Goal: Information Seeking & Learning: Learn about a topic

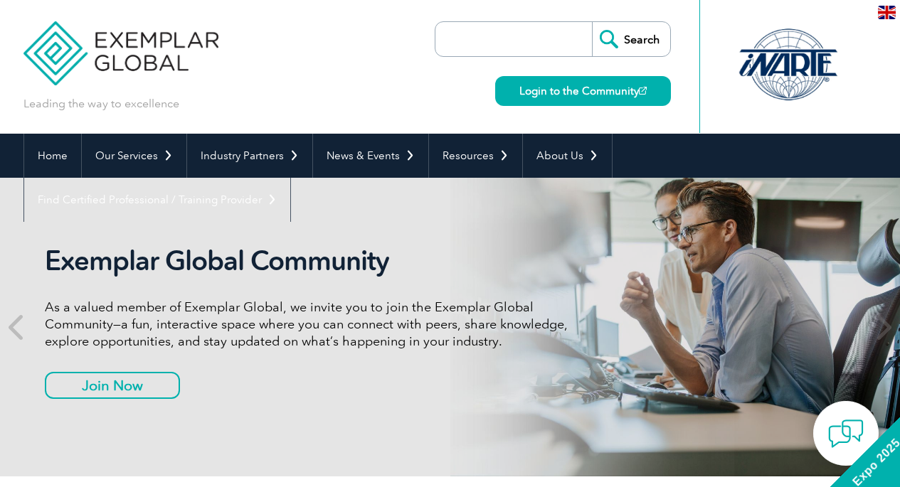
scroll to position [29, 0]
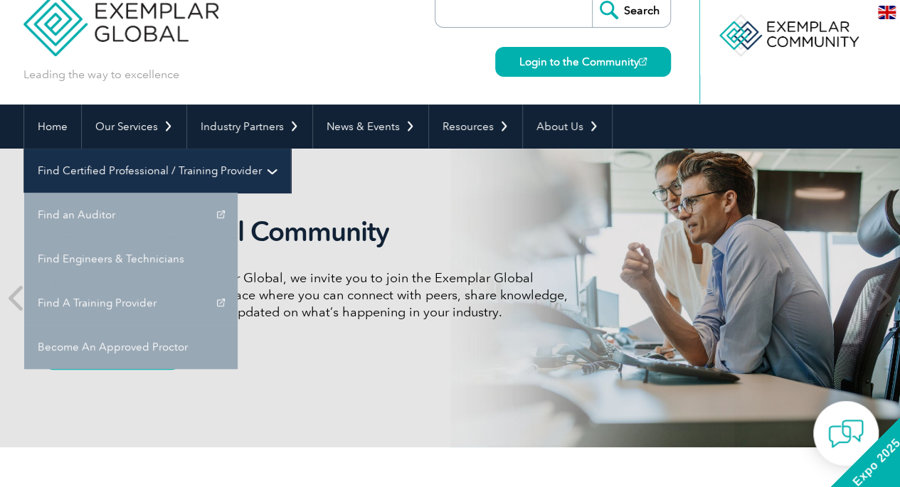
click at [290, 149] on link "Find Certified Professional / Training Provider" at bounding box center [157, 171] width 266 height 44
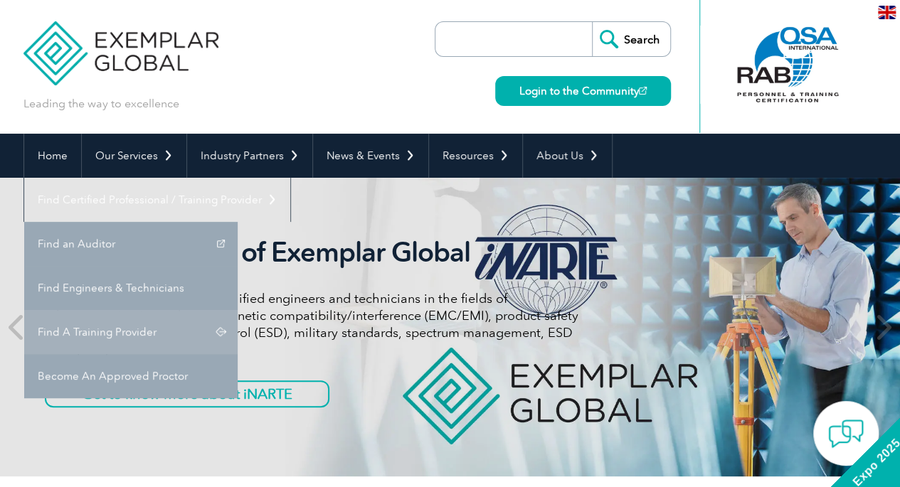
click at [238, 310] on link "Find A Training Provider" at bounding box center [130, 332] width 213 height 44
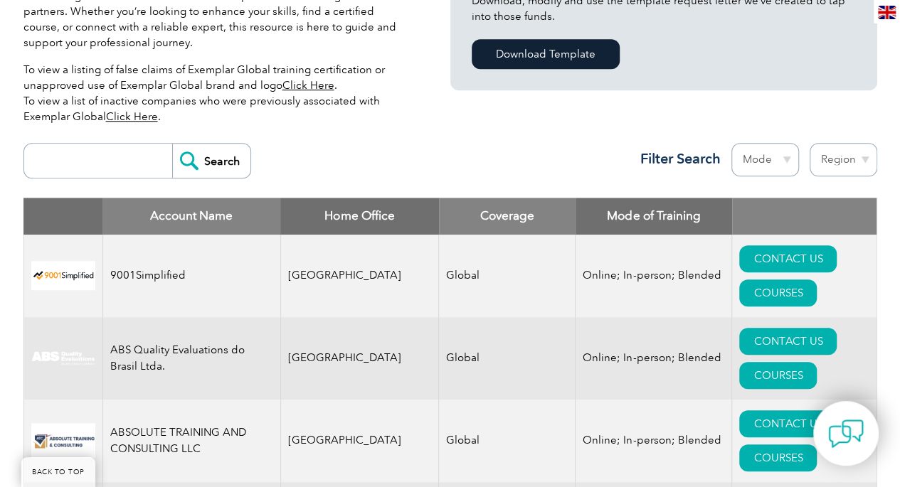
scroll to position [445, 0]
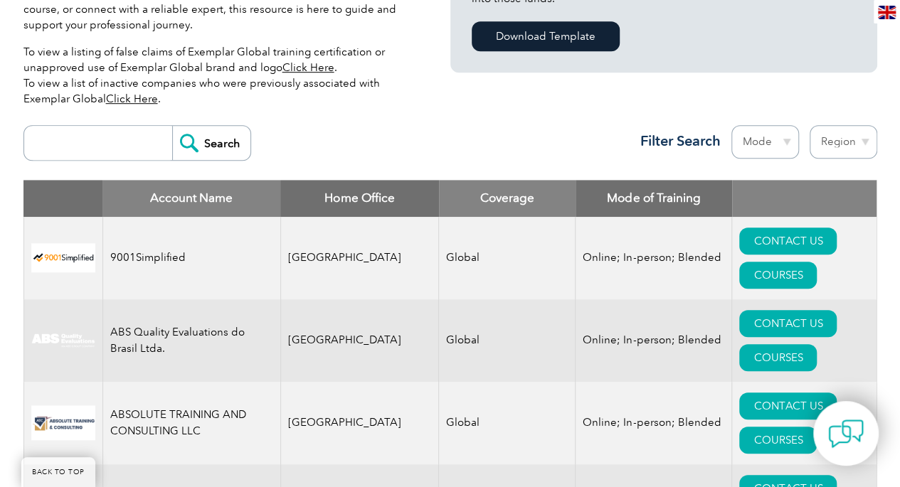
click at [842, 142] on select "Region Australia Bahrain Bangladesh Brazil Canada Colombia Dominican Republic E…" at bounding box center [844, 141] width 68 height 33
select select "[GEOGRAPHIC_DATA]"
click at [810, 125] on select "Region Australia Bahrain Bangladesh Brazil Canada Colombia Dominican Republic E…" at bounding box center [844, 141] width 68 height 33
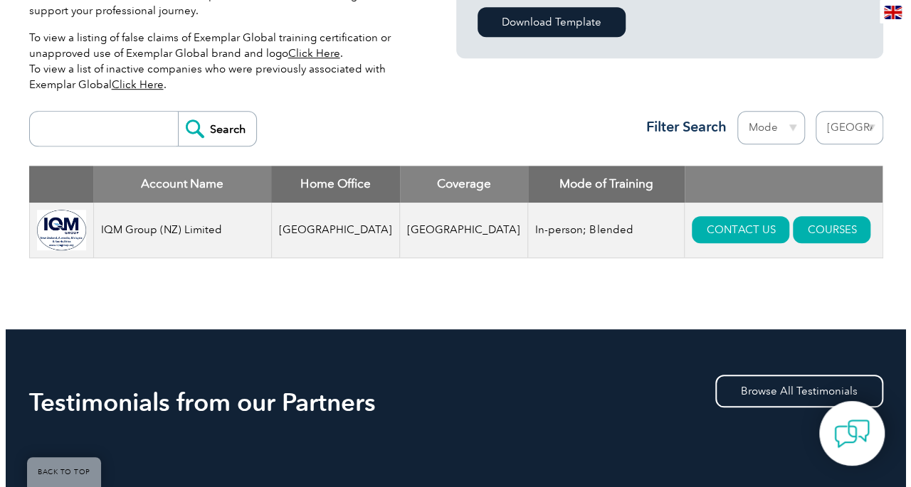
scroll to position [464, 0]
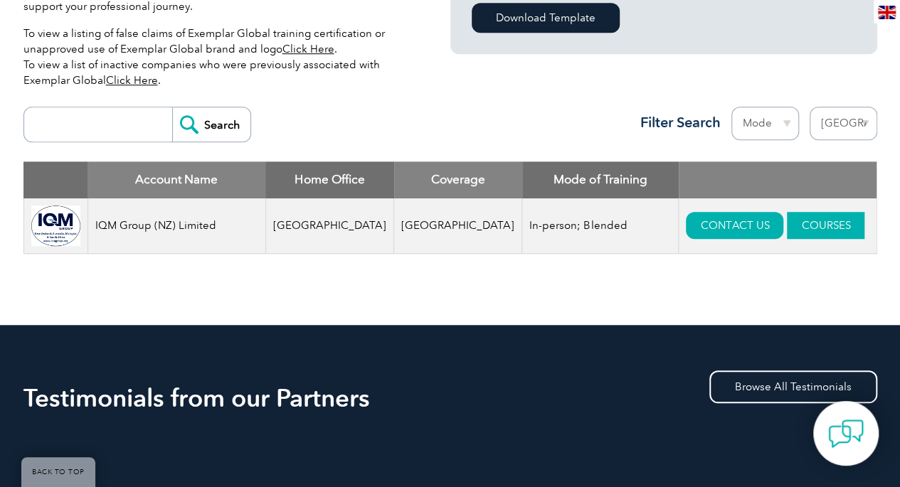
click at [787, 234] on link "COURSES" at bounding box center [826, 225] width 78 height 27
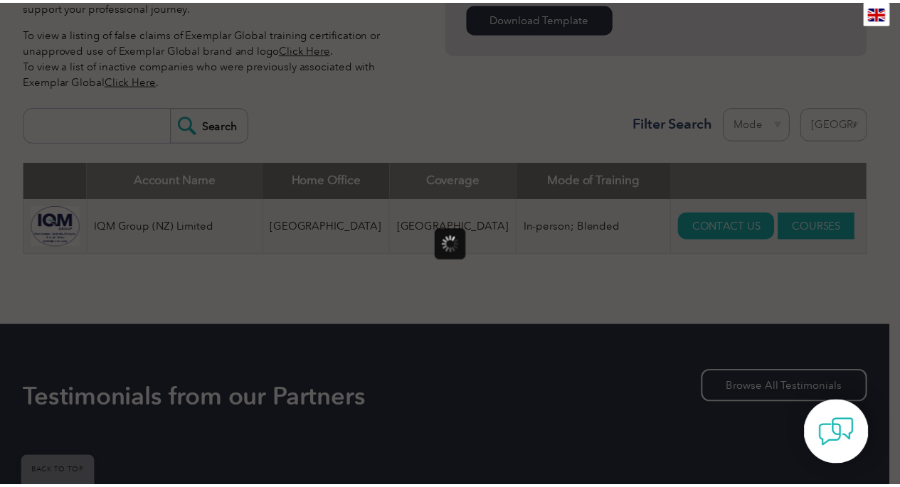
scroll to position [0, 0]
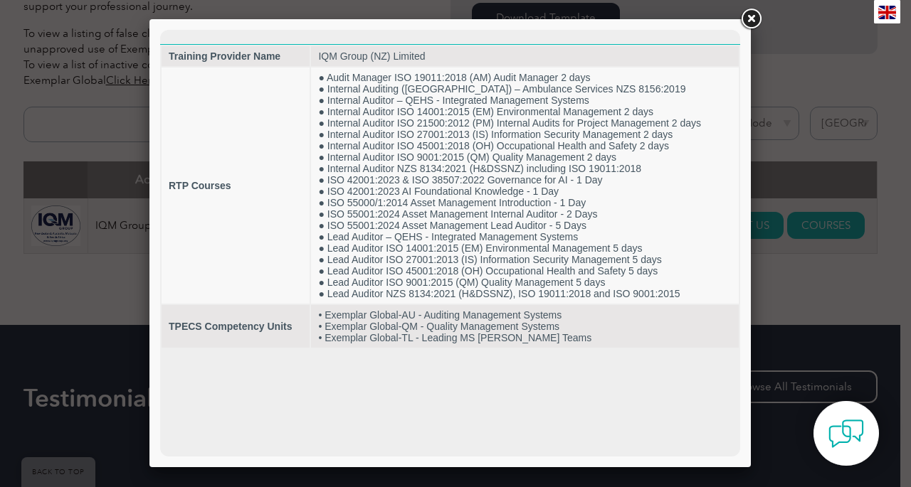
click at [752, 21] on link at bounding box center [751, 19] width 26 height 26
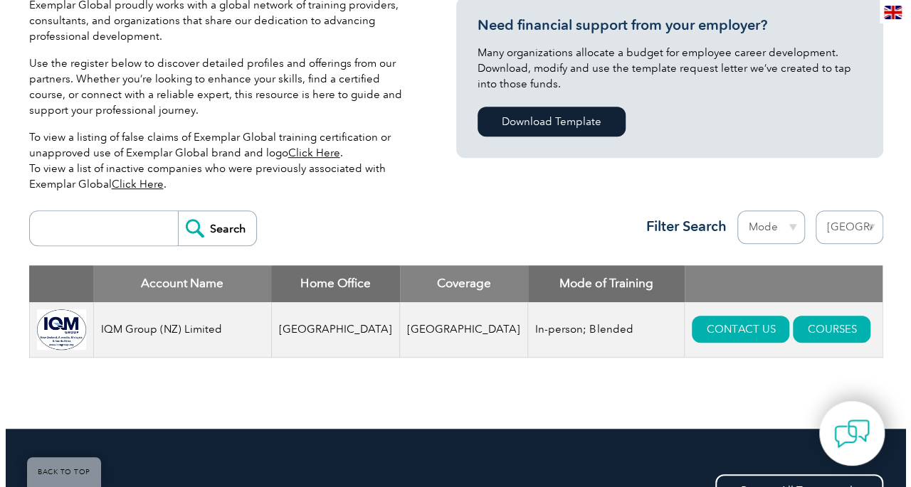
scroll to position [350, 0]
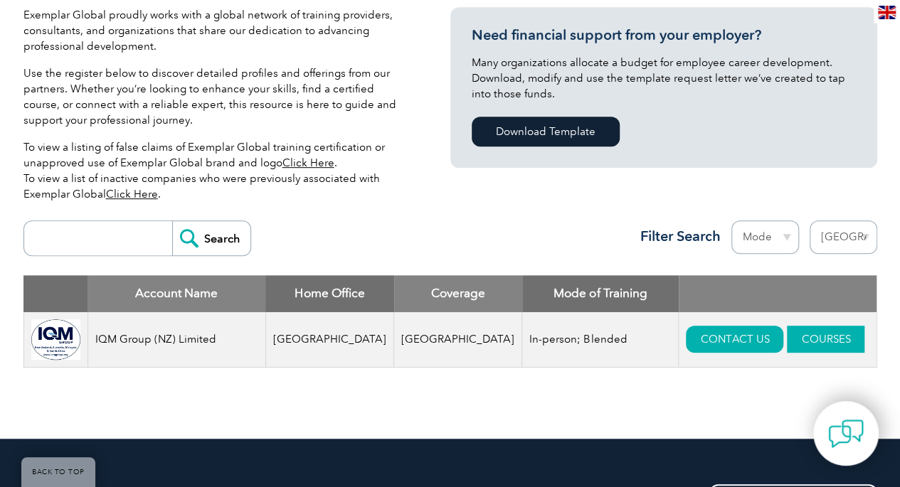
click at [787, 339] on link "COURSES" at bounding box center [826, 339] width 78 height 27
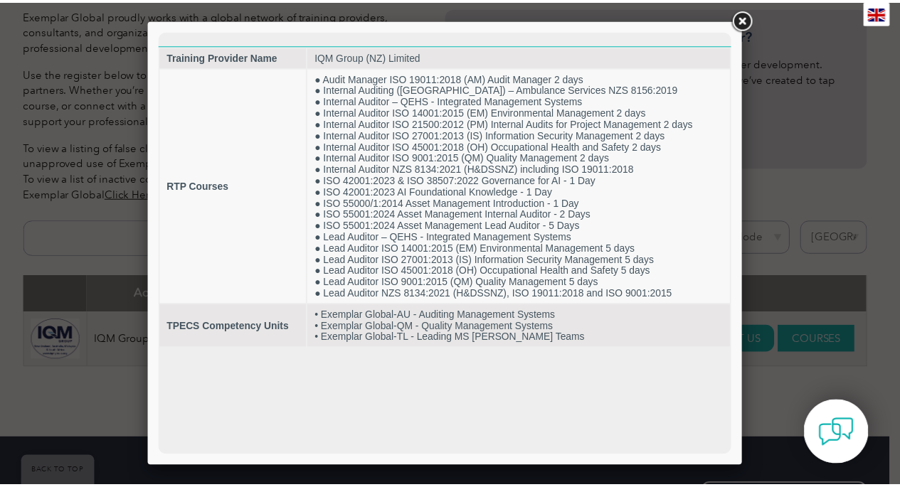
scroll to position [0, 0]
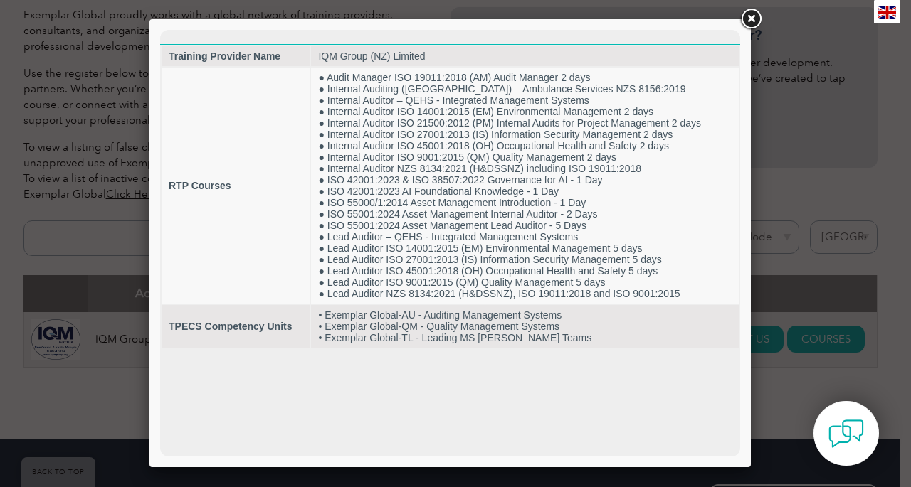
click at [886, 309] on div at bounding box center [455, 243] width 911 height 487
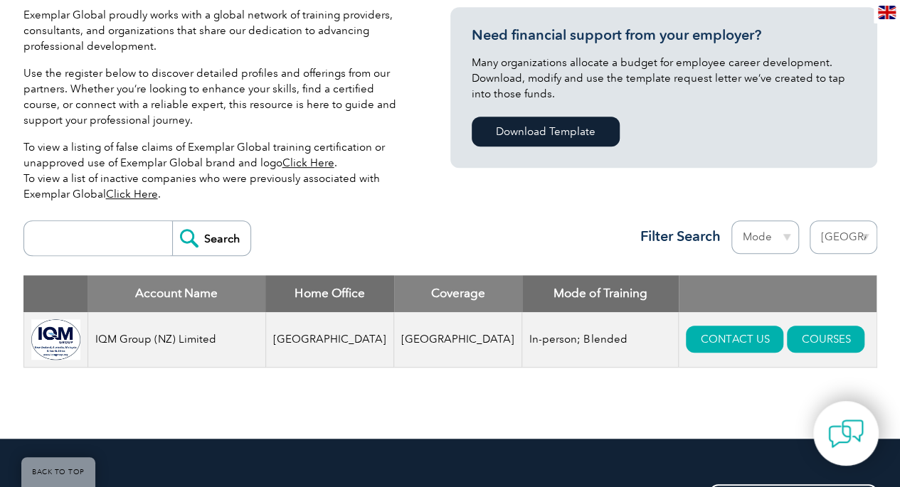
click at [864, 238] on select "Region [GEOGRAPHIC_DATA] [GEOGRAPHIC_DATA] [GEOGRAPHIC_DATA] [GEOGRAPHIC_DATA] …" at bounding box center [844, 237] width 68 height 33
select select "[GEOGRAPHIC_DATA]"
click at [810, 221] on select "Region [GEOGRAPHIC_DATA] [GEOGRAPHIC_DATA] [GEOGRAPHIC_DATA] [GEOGRAPHIC_DATA] …" at bounding box center [844, 237] width 68 height 33
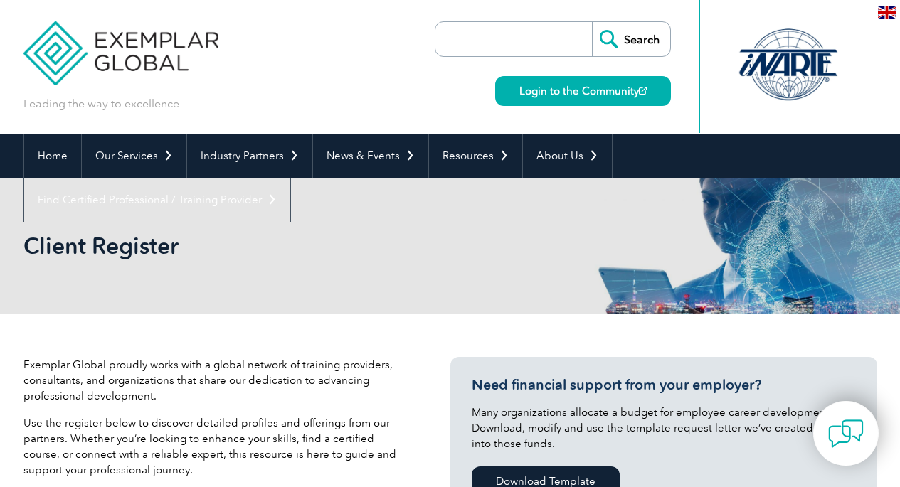
select select "[GEOGRAPHIC_DATA]"
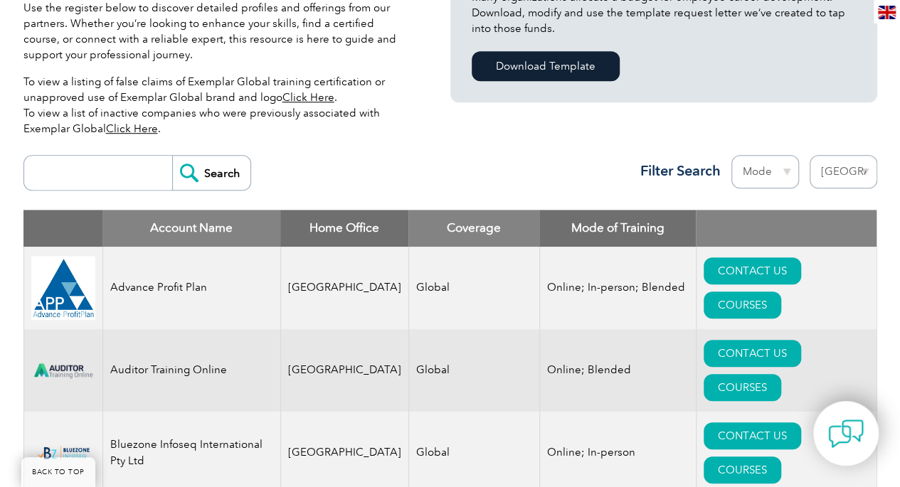
scroll to position [434, 0]
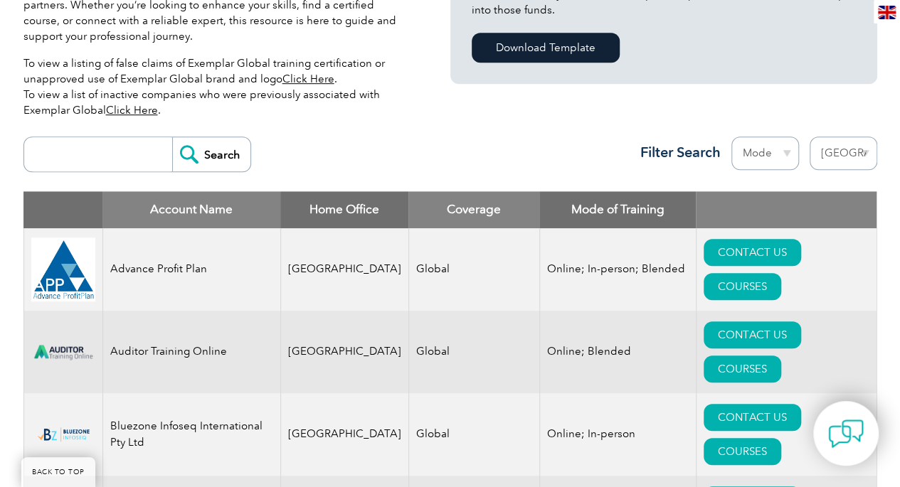
click at [783, 150] on select "Mode Online In-person Blended" at bounding box center [765, 153] width 68 height 33
select select "Online"
click at [731, 137] on select "Mode Online In-person Blended" at bounding box center [765, 153] width 68 height 33
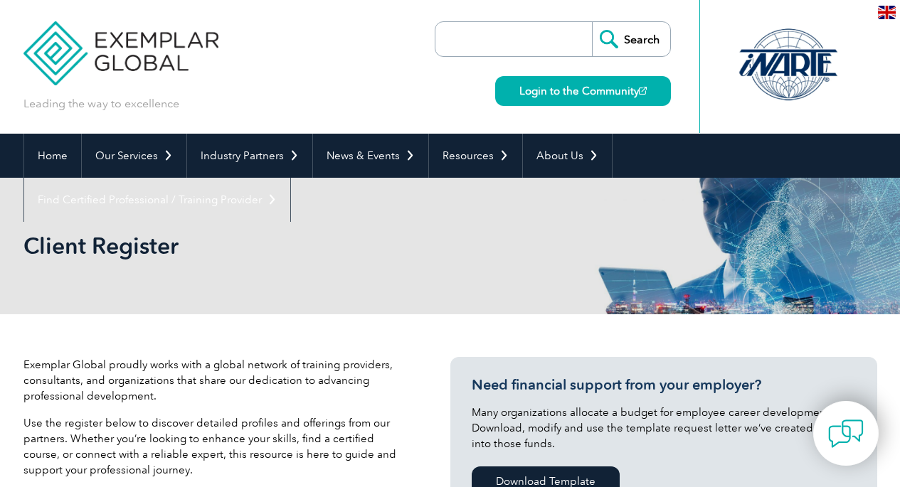
select select "[GEOGRAPHIC_DATA]"
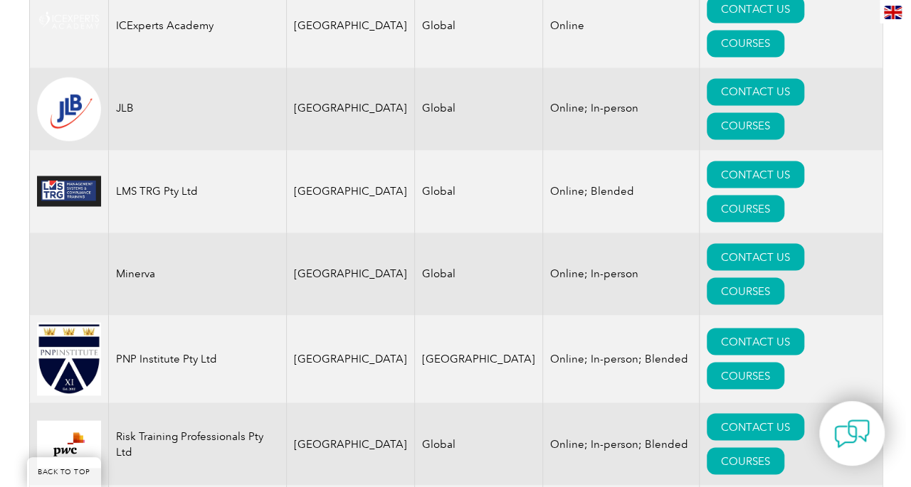
scroll to position [1176, 0]
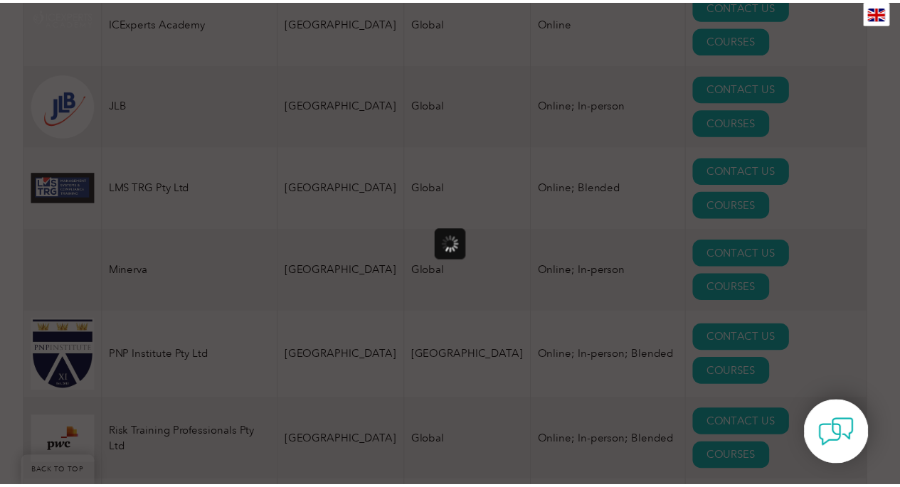
scroll to position [0, 0]
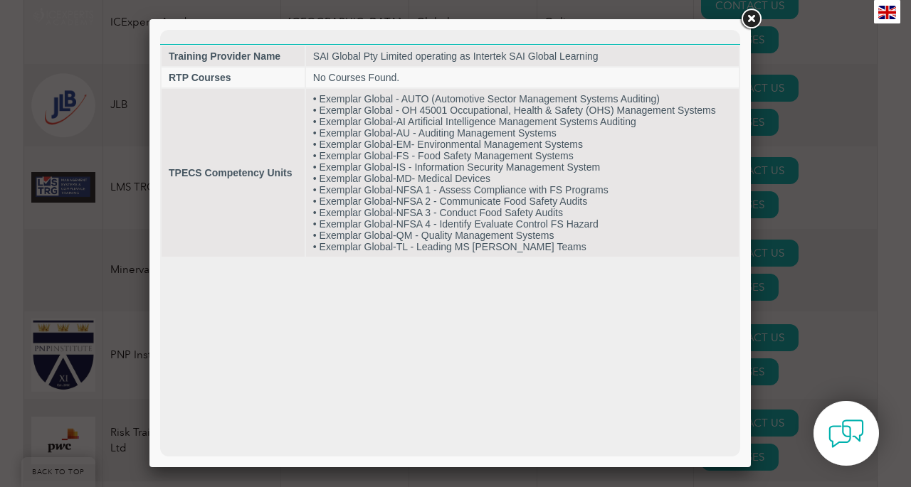
click at [751, 17] on link at bounding box center [751, 19] width 26 height 26
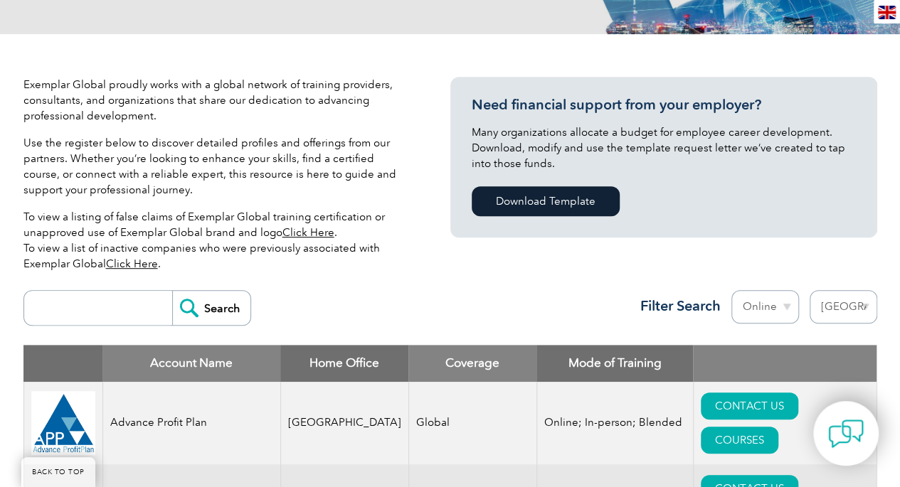
scroll to position [256, 0]
